Goal: Task Accomplishment & Management: Manage account settings

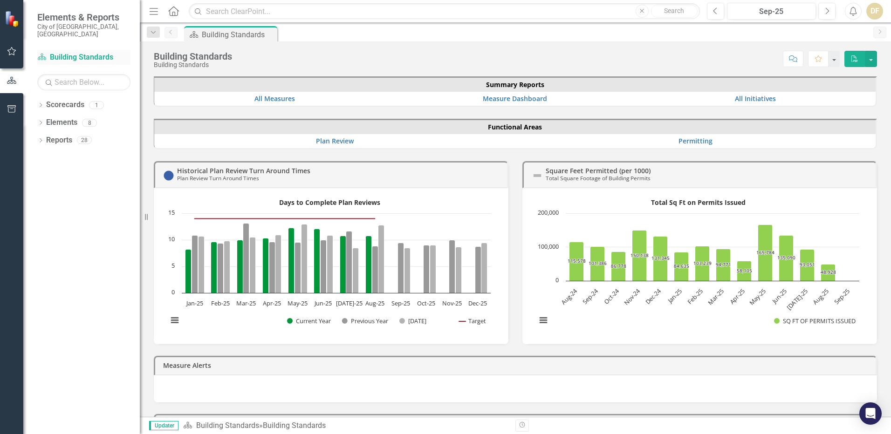
click at [77, 52] on link "Scorecard Building Standards" at bounding box center [83, 57] width 93 height 11
click at [268, 97] on link "All Measures" at bounding box center [274, 98] width 41 height 9
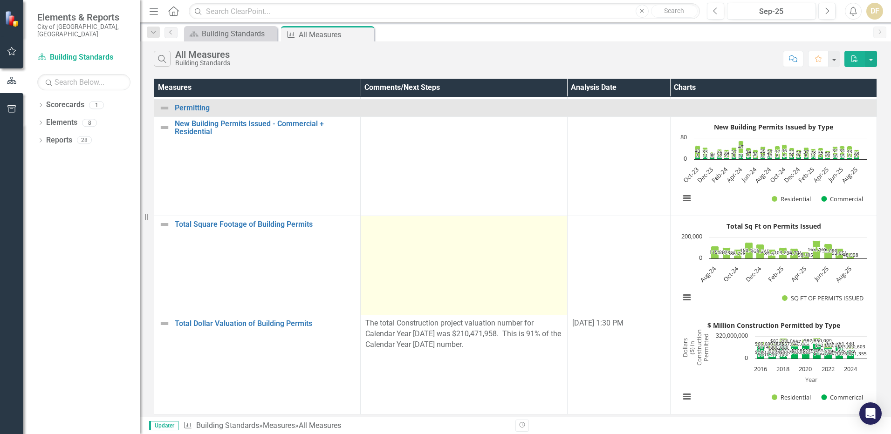
scroll to position [518, 0]
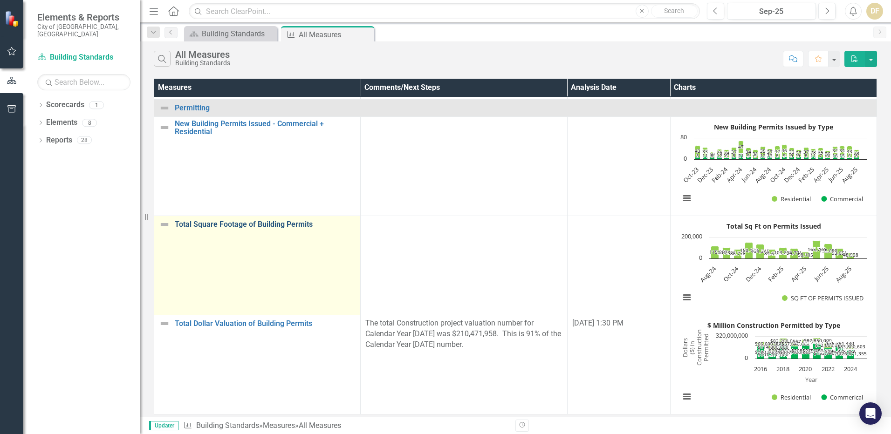
click at [222, 220] on link "Total Square Footage of Building Permits" at bounding box center [265, 224] width 181 height 8
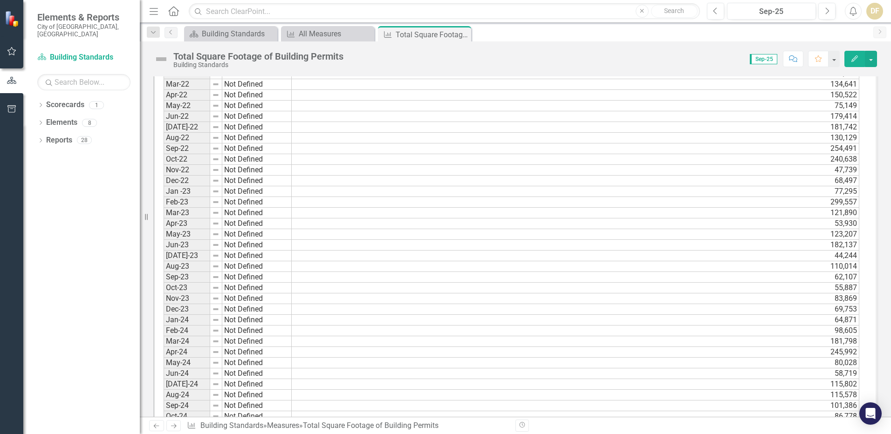
scroll to position [1211, 0]
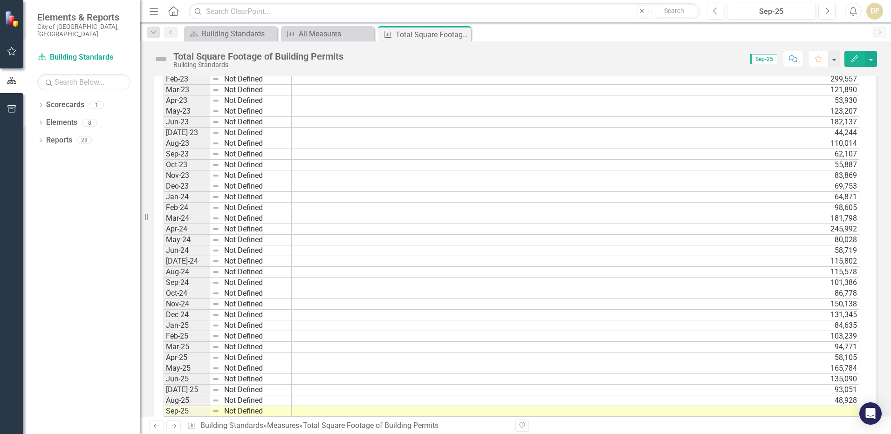
click at [856, 58] on icon "button" at bounding box center [854, 58] width 7 height 7
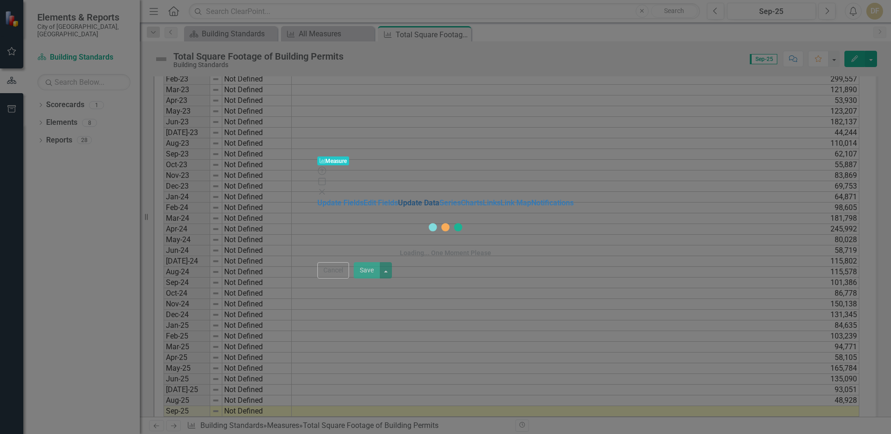
click at [398, 198] on link "Update Data" at bounding box center [418, 202] width 41 height 9
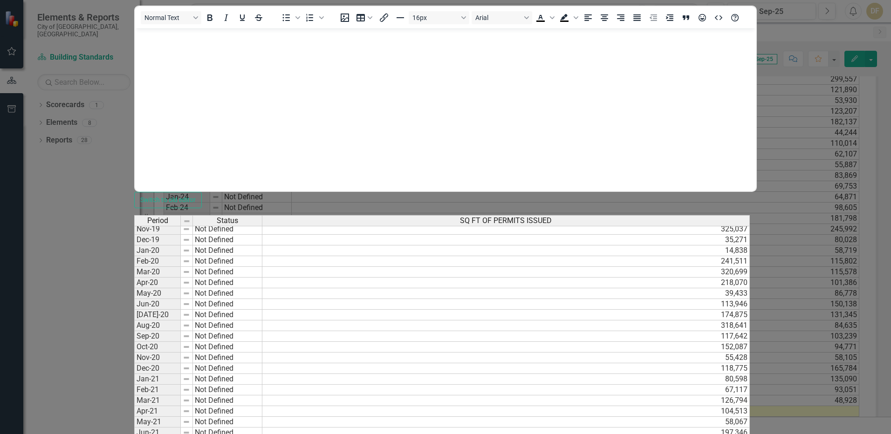
scroll to position [326, 0]
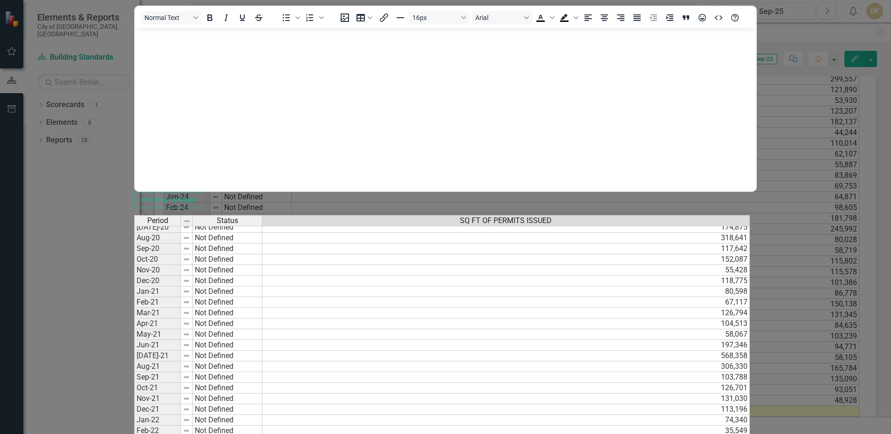
type textarea "165784"
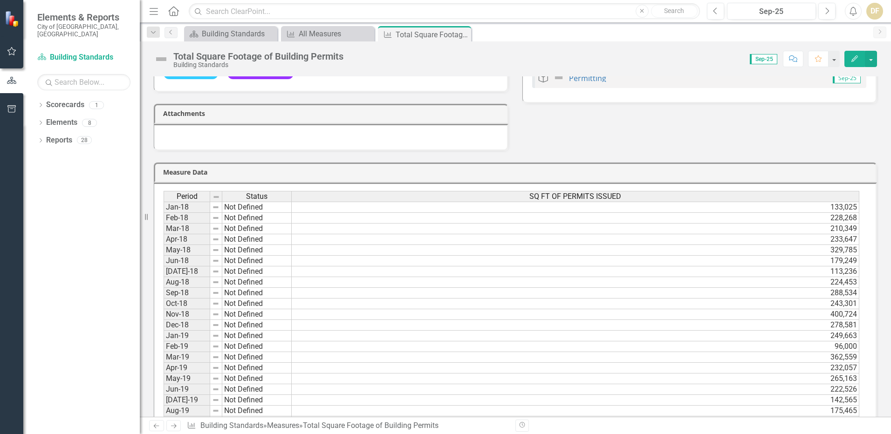
scroll to position [150, 0]
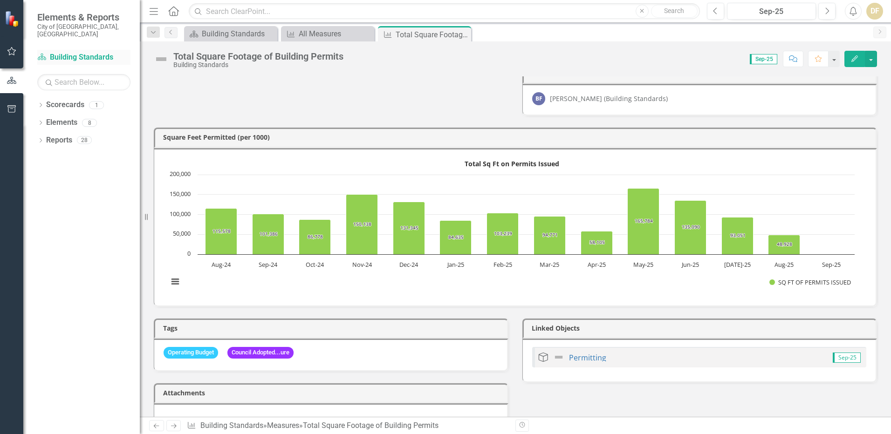
click at [78, 52] on link "Scorecard Building Standards" at bounding box center [83, 57] width 93 height 11
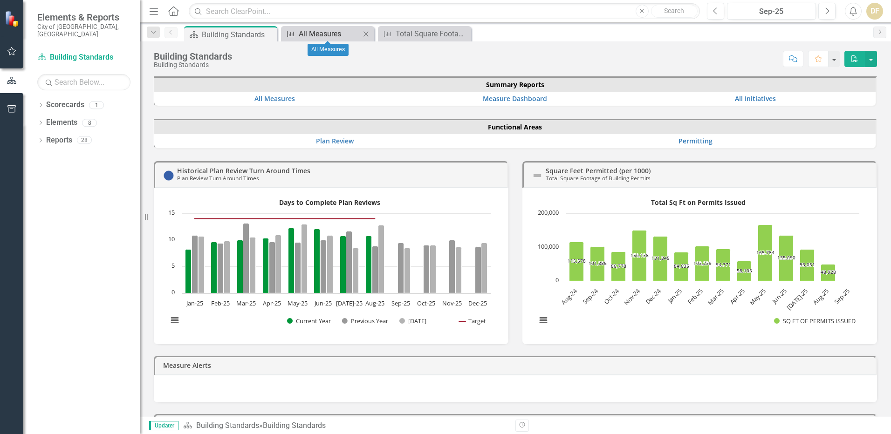
click at [345, 36] on div "All Measures" at bounding box center [329, 34] width 61 height 12
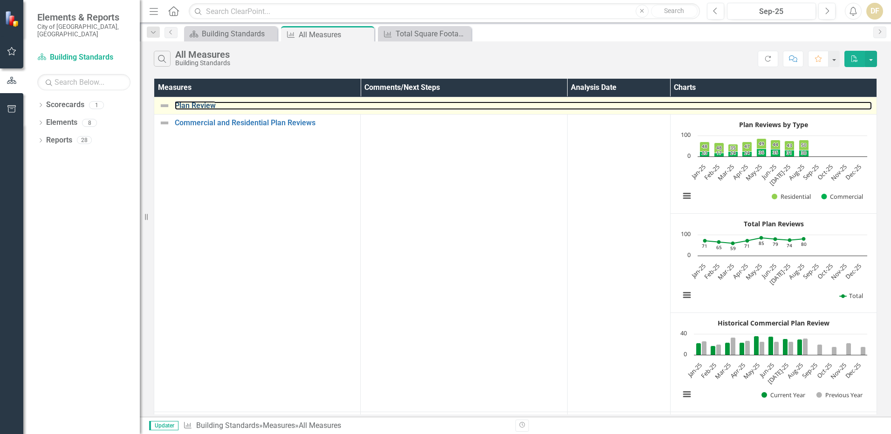
click at [196, 106] on link "Plan Review" at bounding box center [523, 106] width 697 height 8
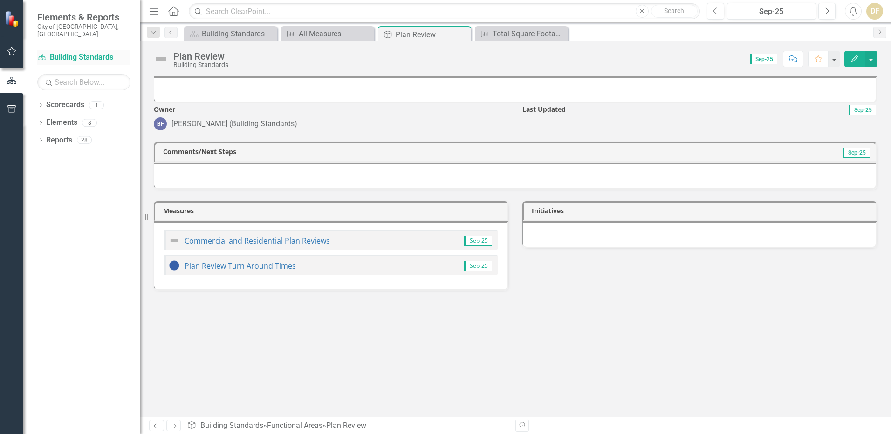
click at [76, 52] on link "Scorecard Building Standards" at bounding box center [83, 57] width 93 height 11
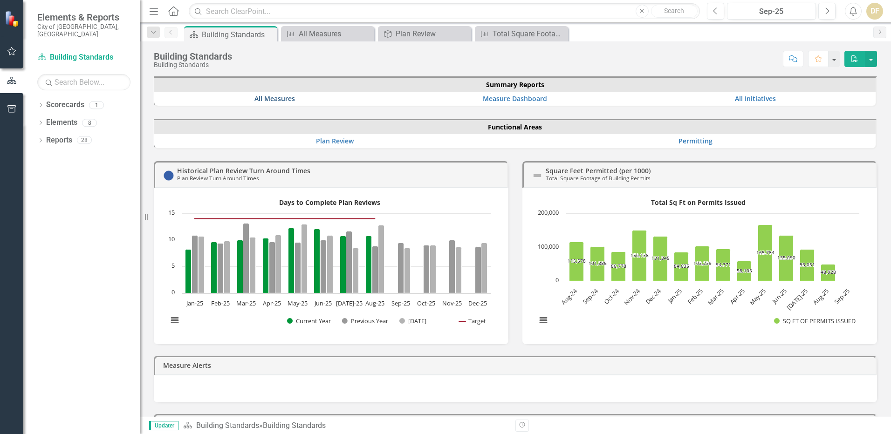
click at [284, 100] on link "All Measures" at bounding box center [274, 98] width 41 height 9
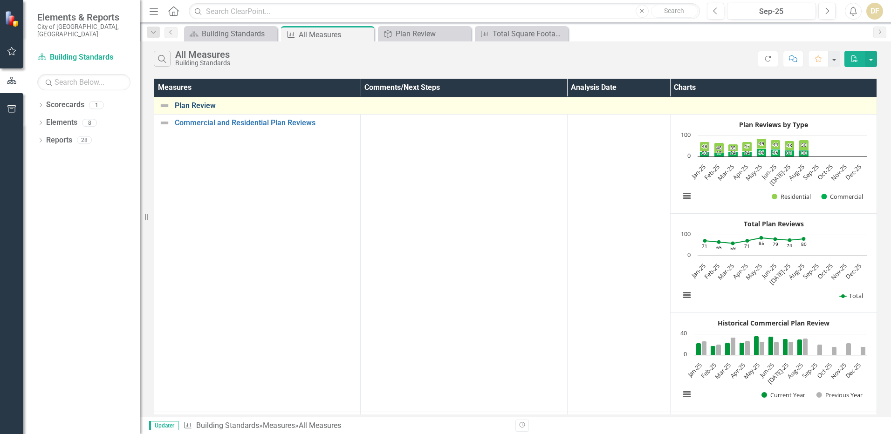
click at [203, 104] on link "Plan Review" at bounding box center [523, 106] width 697 height 8
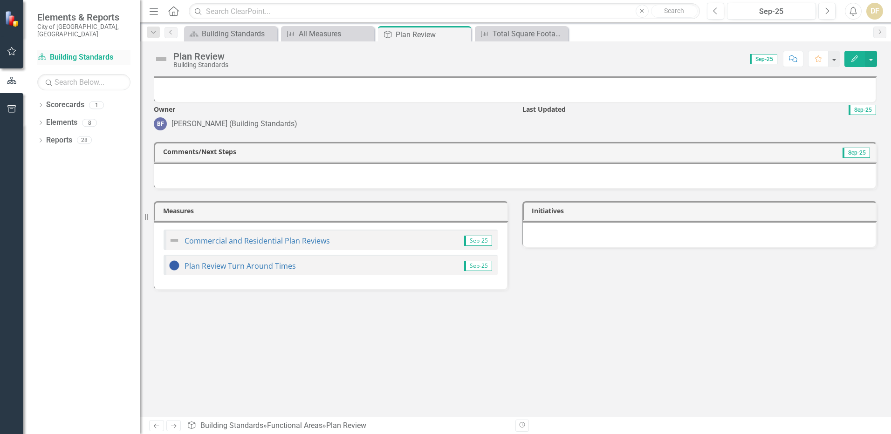
click at [68, 52] on link "Scorecard Building Standards" at bounding box center [83, 57] width 93 height 11
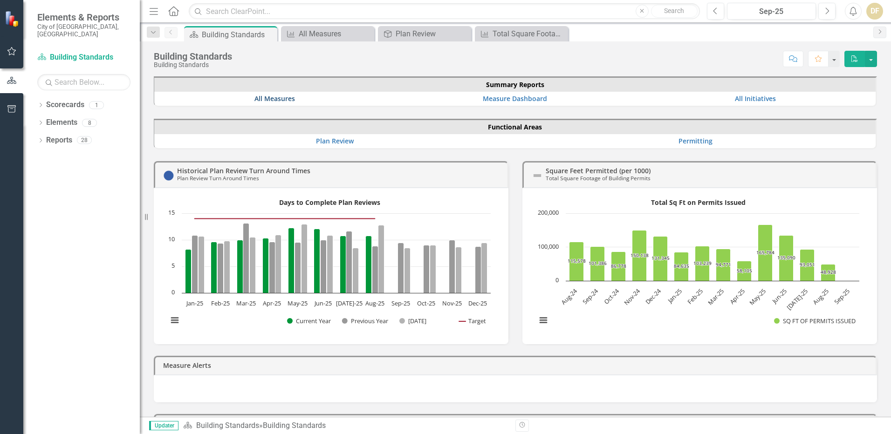
click at [266, 97] on link "All Measures" at bounding box center [274, 98] width 41 height 9
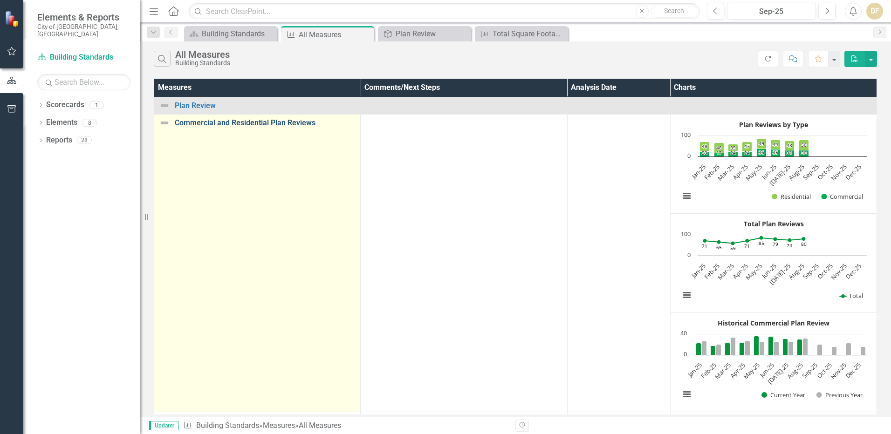
click at [227, 125] on link "Commercial and Residential Plan Reviews" at bounding box center [265, 123] width 181 height 8
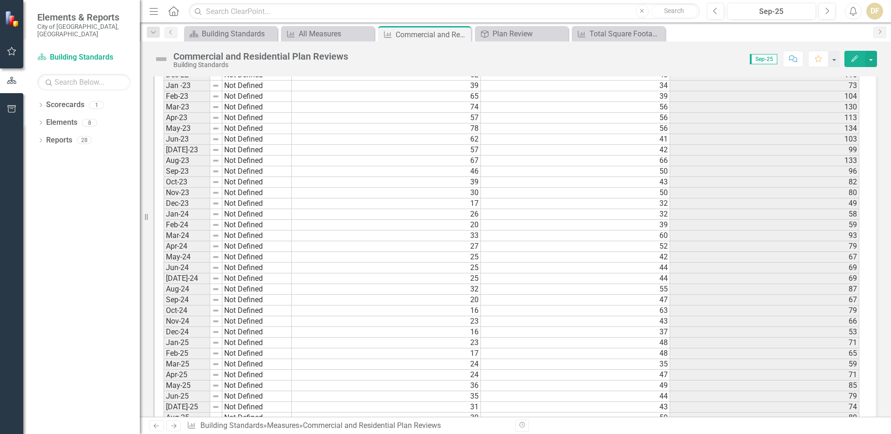
scroll to position [1633, 0]
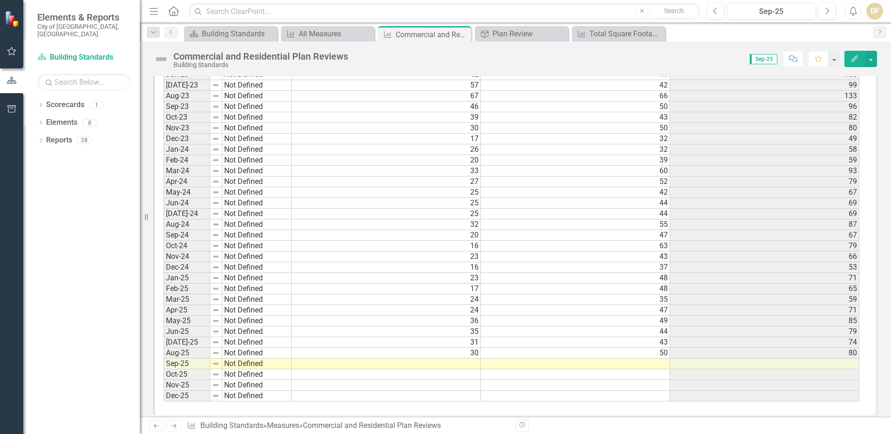
click at [470, 359] on td at bounding box center [386, 364] width 189 height 11
click at [471, 359] on td at bounding box center [386, 364] width 189 height 11
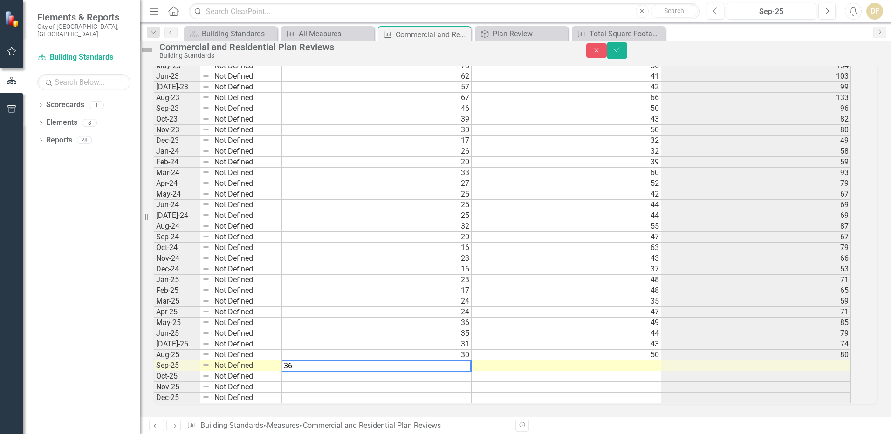
click at [620, 361] on td at bounding box center [566, 366] width 190 height 11
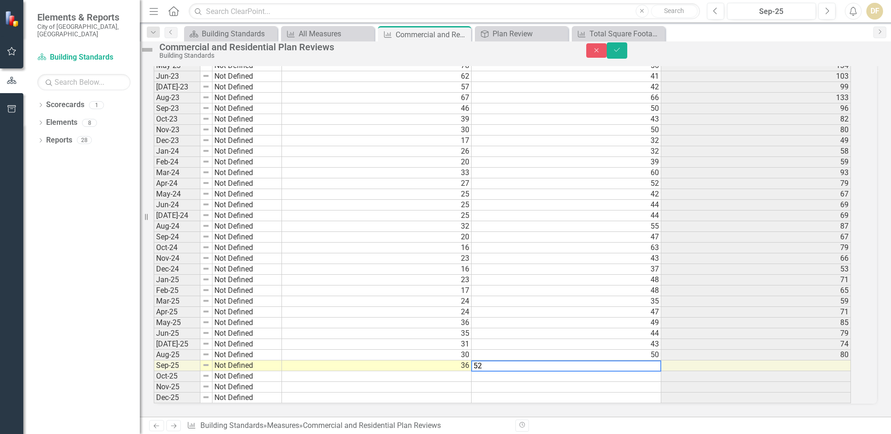
type textarea "52"
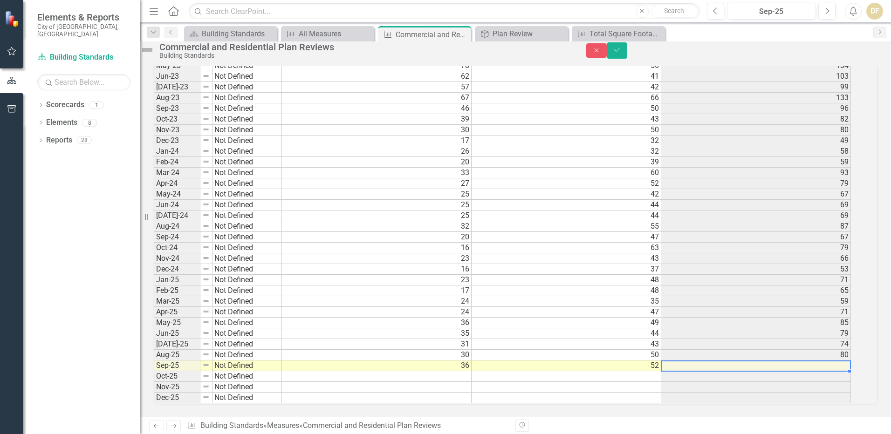
click at [771, 361] on td at bounding box center [756, 366] width 190 height 11
drag, startPoint x: 867, startPoint y: 58, endPoint x: 823, endPoint y: 350, distance: 295.3
click at [621, 53] on icon "Save" at bounding box center [617, 50] width 8 height 7
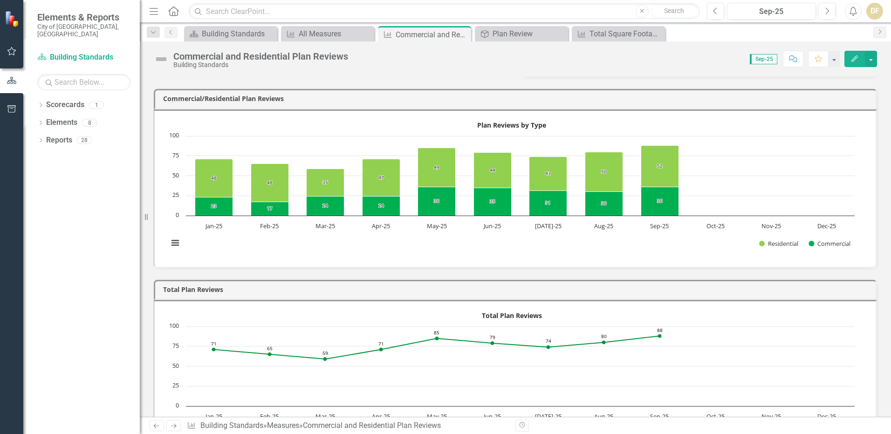
scroll to position [186, 0]
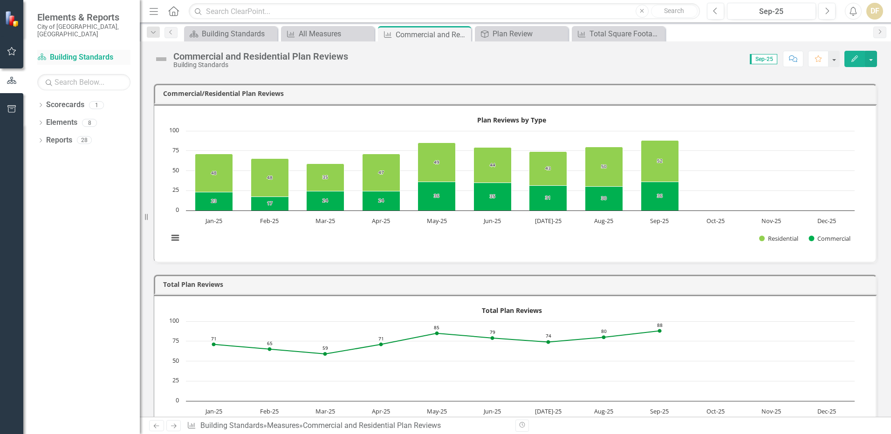
click at [65, 52] on link "Scorecard Building Standards" at bounding box center [83, 57] width 93 height 11
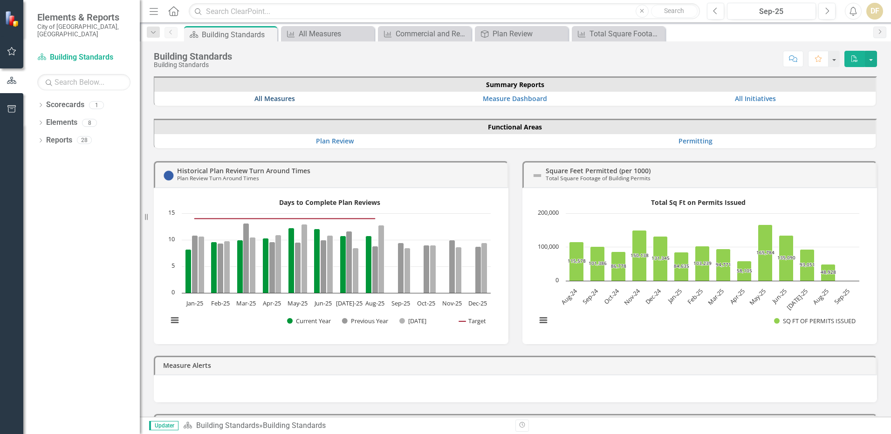
click at [266, 97] on link "All Measures" at bounding box center [274, 98] width 41 height 9
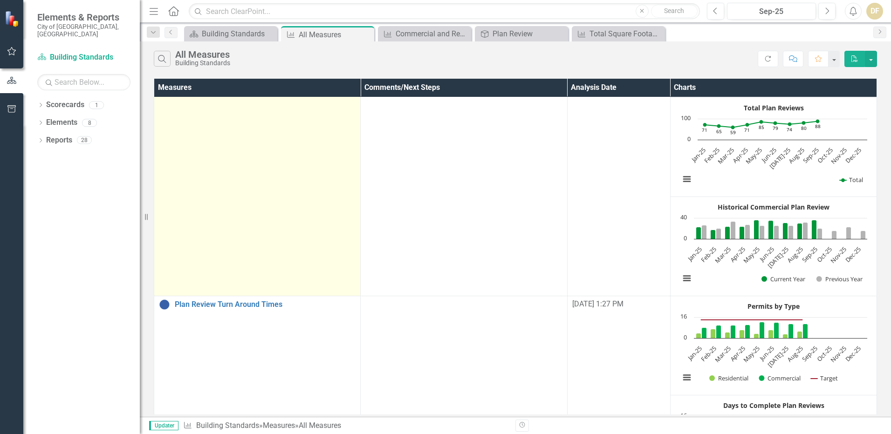
scroll to position [186, 0]
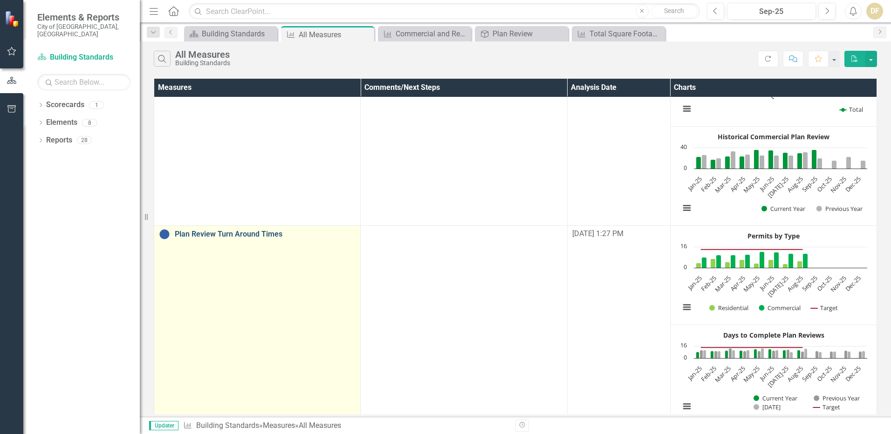
click at [251, 236] on link "Plan Review Turn Around Times" at bounding box center [265, 234] width 181 height 8
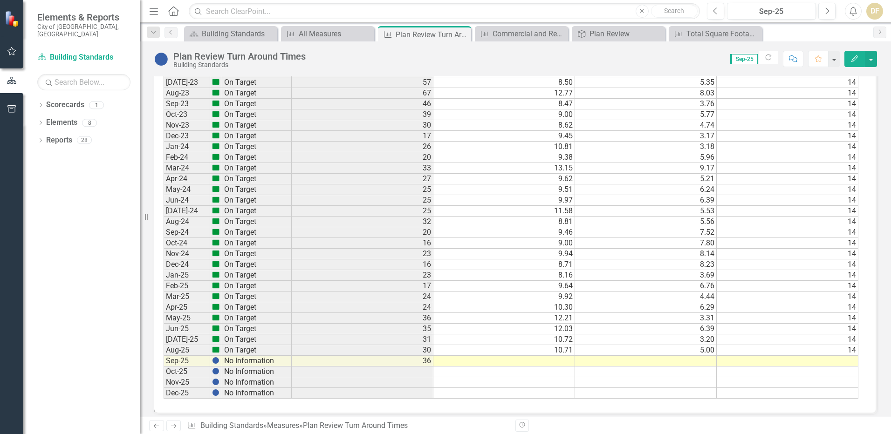
scroll to position [1323, 0]
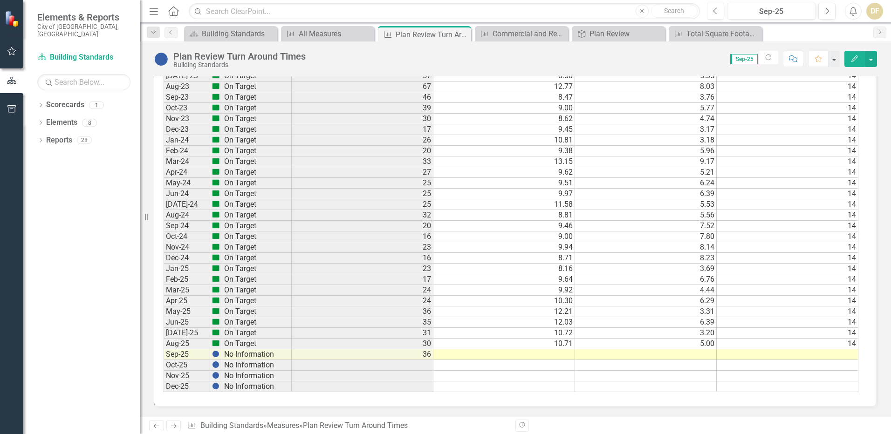
click at [551, 353] on td at bounding box center [504, 354] width 142 height 11
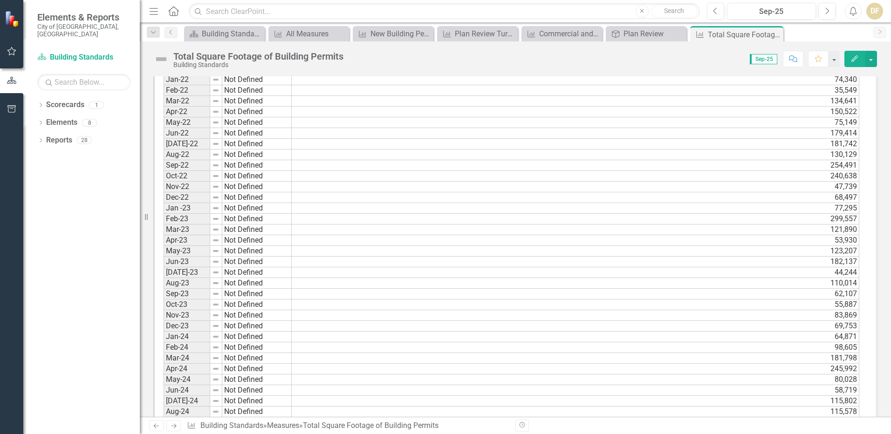
scroll to position [1268, 0]
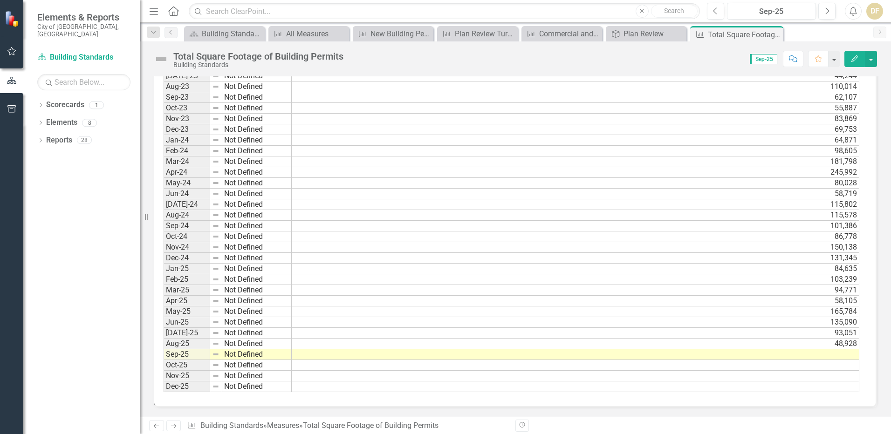
click at [838, 353] on td at bounding box center [575, 354] width 567 height 11
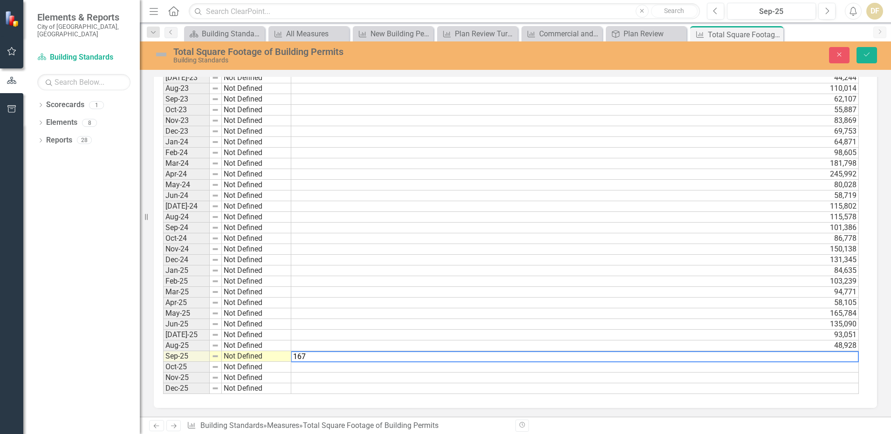
scroll to position [1268, 0]
type textarea "167674"
drag, startPoint x: 870, startPoint y: 51, endPoint x: 788, endPoint y: 138, distance: 119.6
click at [870, 51] on button "Save" at bounding box center [866, 55] width 20 height 16
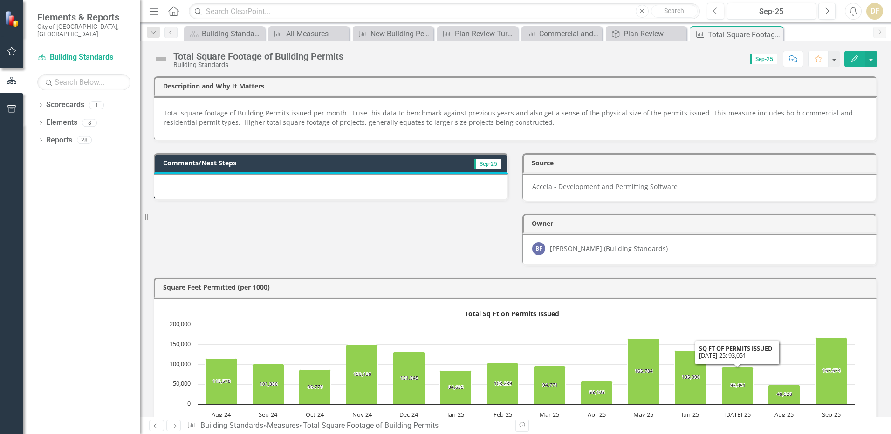
scroll to position [47, 0]
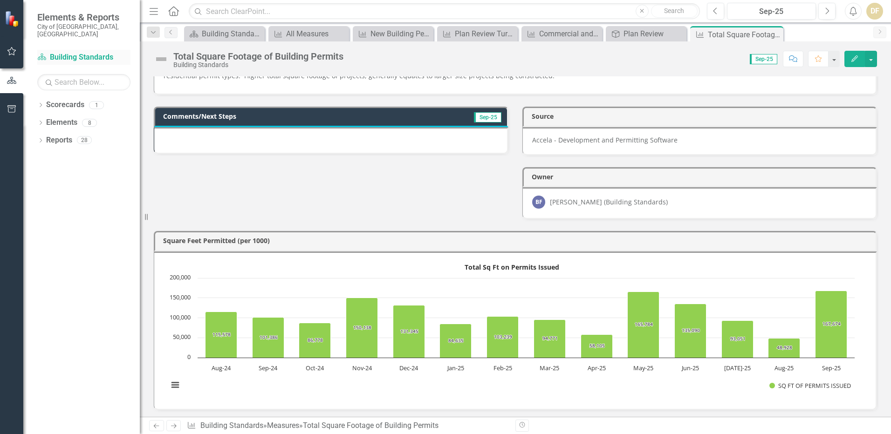
click at [75, 52] on link "Scorecard Building Standards" at bounding box center [83, 57] width 93 height 11
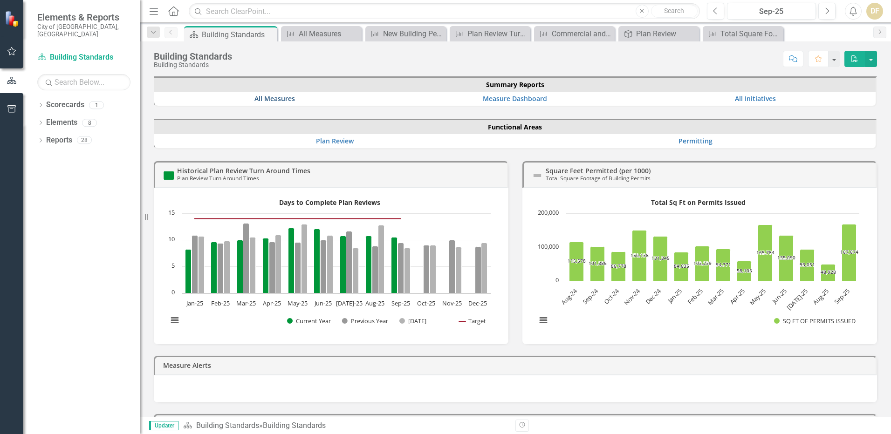
click at [268, 101] on link "All Measures" at bounding box center [274, 98] width 41 height 9
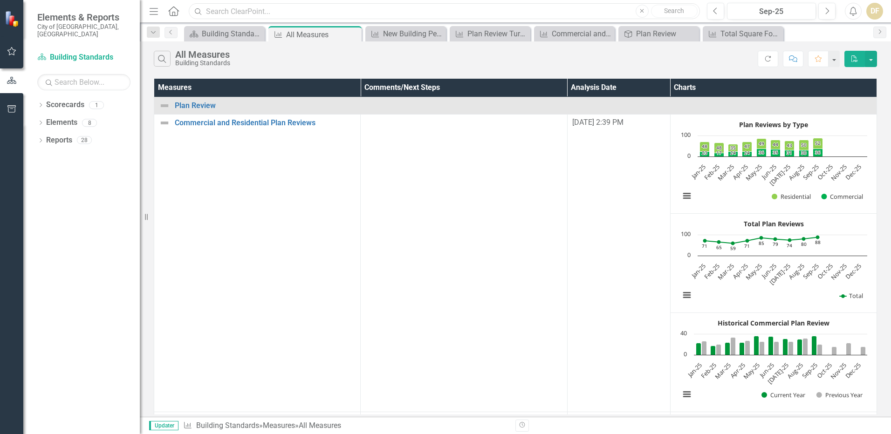
click at [245, 10] on input "text" at bounding box center [444, 11] width 511 height 16
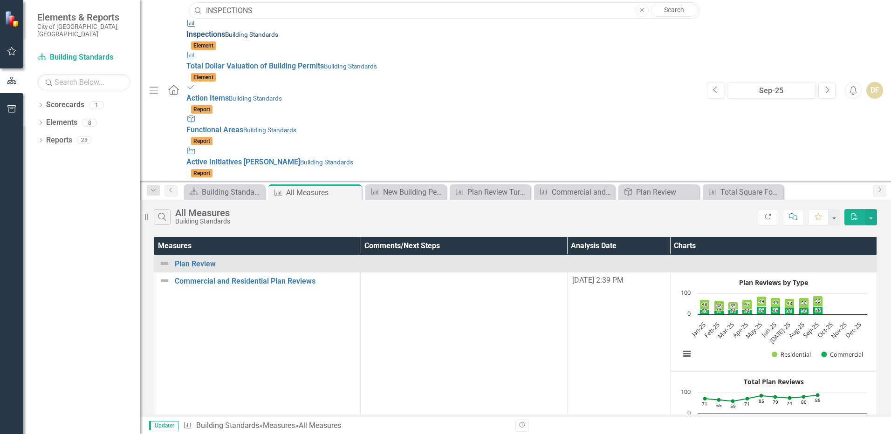
type input "INSPECTIONS"
click at [225, 38] on small "Building Standards" at bounding box center [251, 34] width 53 height 7
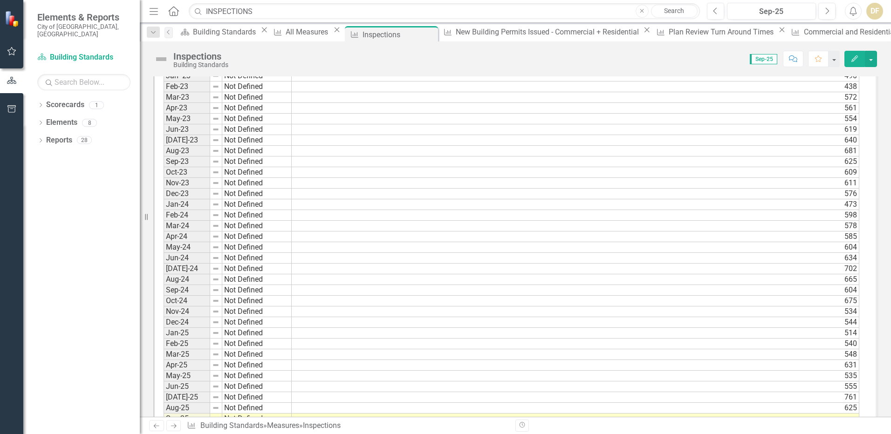
scroll to position [1003, 0]
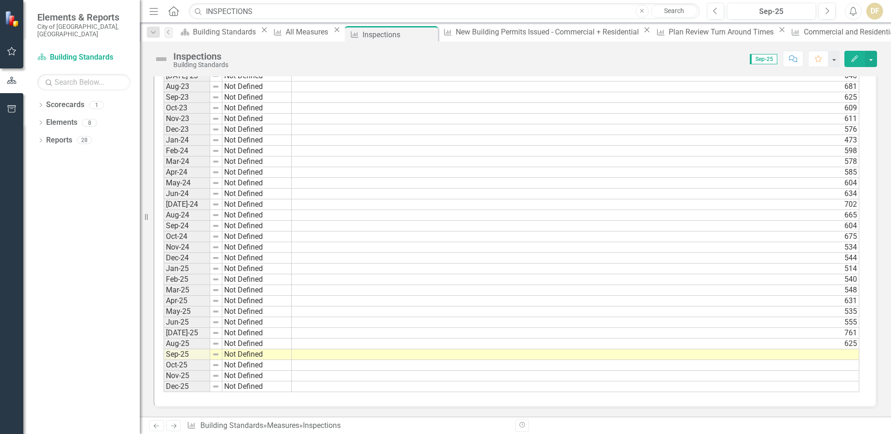
drag, startPoint x: 841, startPoint y: 353, endPoint x: 871, endPoint y: 361, distance: 31.4
click at [840, 353] on td at bounding box center [575, 354] width 567 height 11
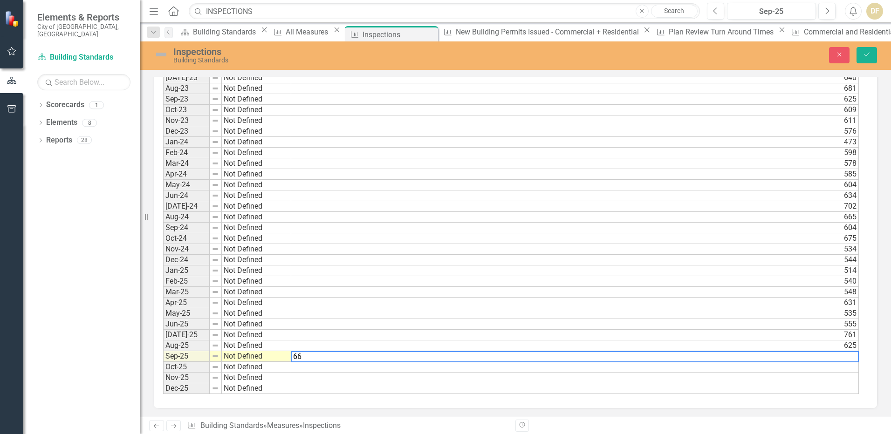
scroll to position [1004, 0]
type textarea "660"
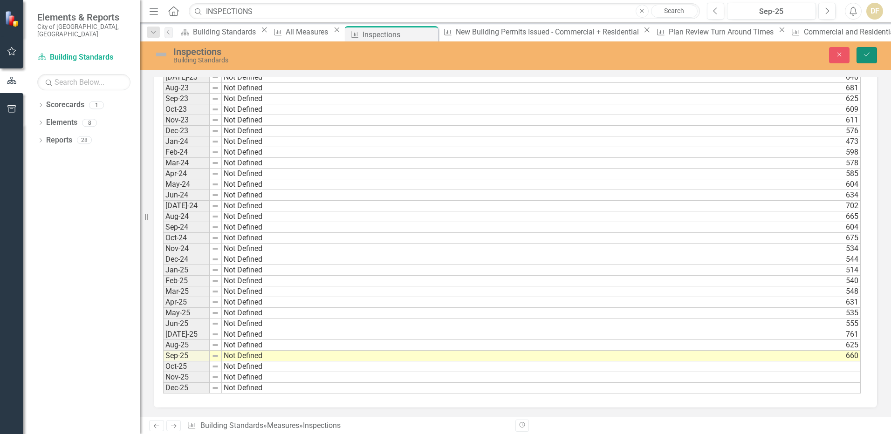
click at [864, 53] on icon "Save" at bounding box center [866, 54] width 8 height 7
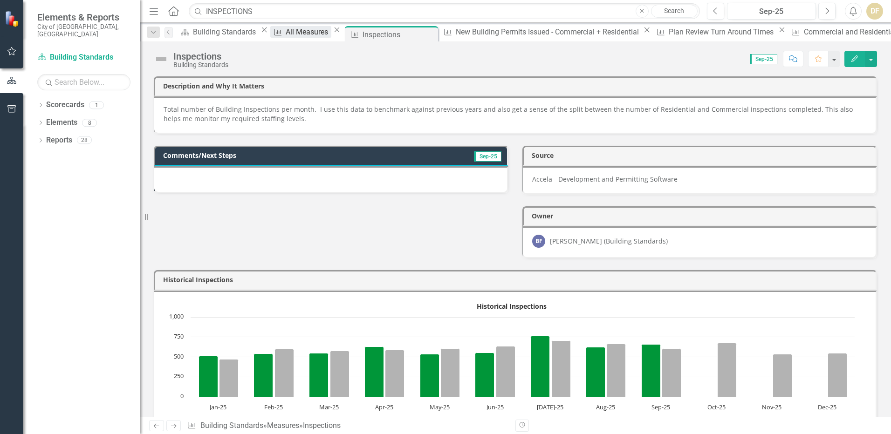
click at [295, 31] on div "All Measures" at bounding box center [308, 32] width 45 height 12
